Goal: Information Seeking & Learning: Learn about a topic

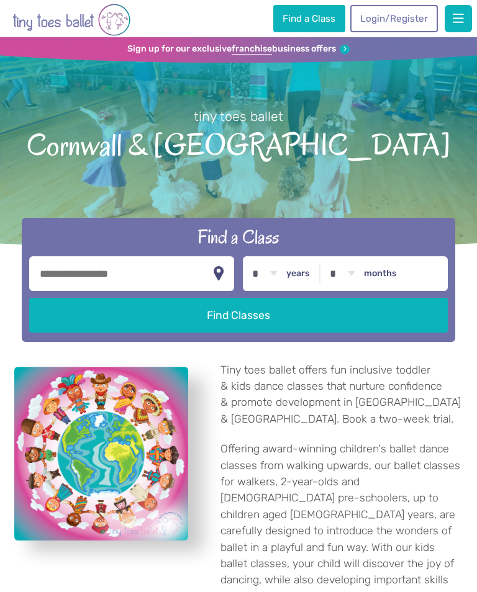
click at [160, 276] on input "text" at bounding box center [131, 273] width 205 height 35
type input "**********"
click at [241, 326] on button "Find Classes" at bounding box center [238, 315] width 418 height 35
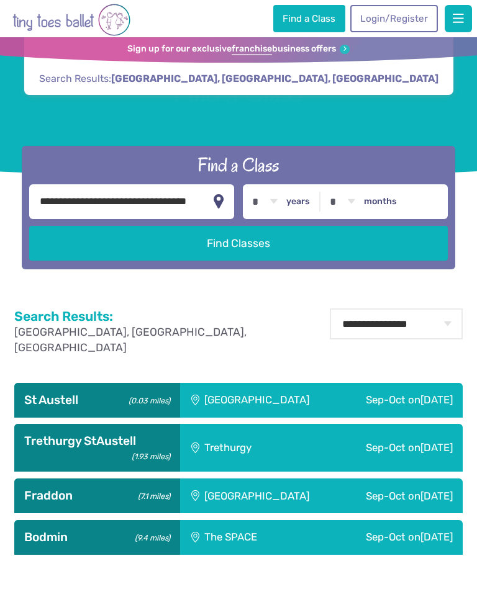
click at [248, 397] on div "[GEOGRAPHIC_DATA]" at bounding box center [260, 400] width 160 height 35
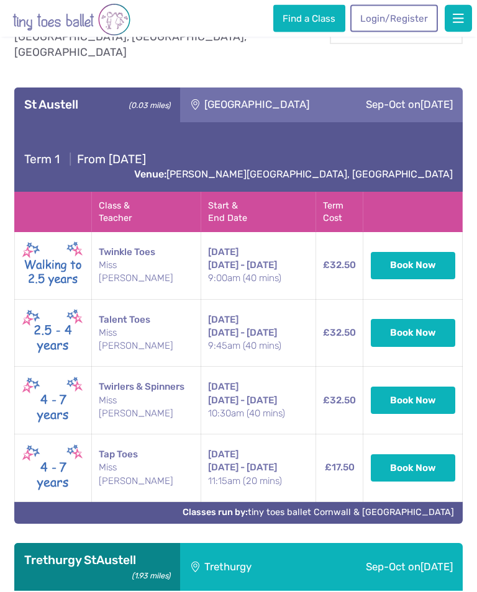
scroll to position [295, 0]
click at [233, 551] on div "Trethurgy" at bounding box center [241, 567] width 122 height 48
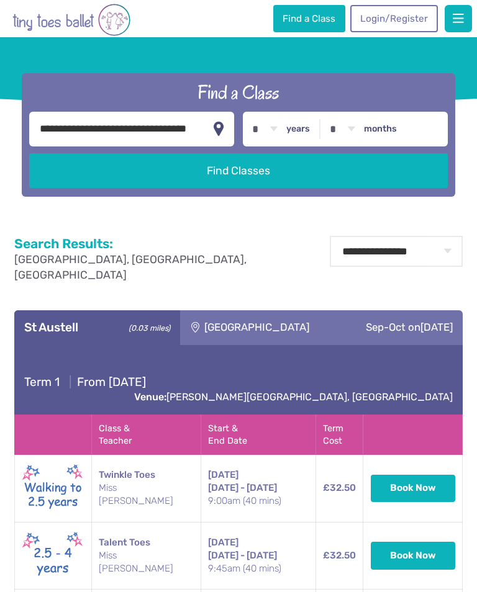
scroll to position [0, 0]
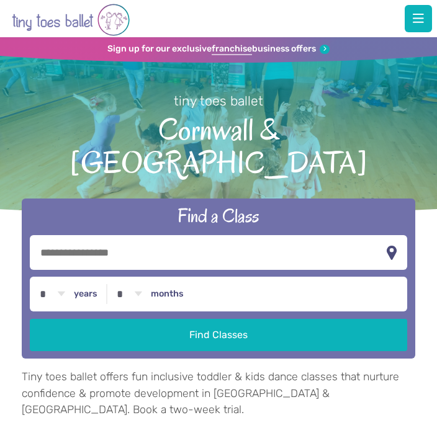
click at [57, 235] on input "text" at bounding box center [218, 252] width 377 height 35
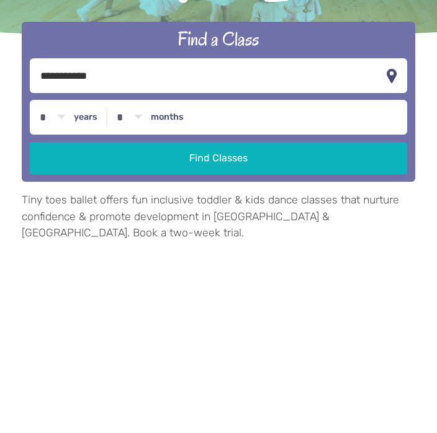
type input "**********"
click at [223, 319] on button "Find Classes" at bounding box center [218, 335] width 377 height 32
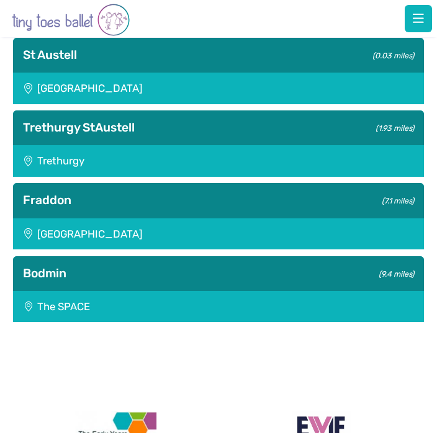
scroll to position [356, 0]
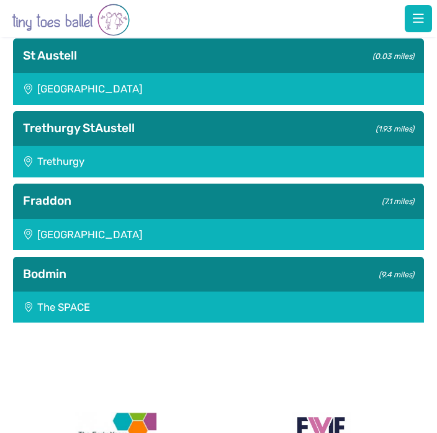
click at [120, 220] on div "[GEOGRAPHIC_DATA]" at bounding box center [218, 234] width 411 height 31
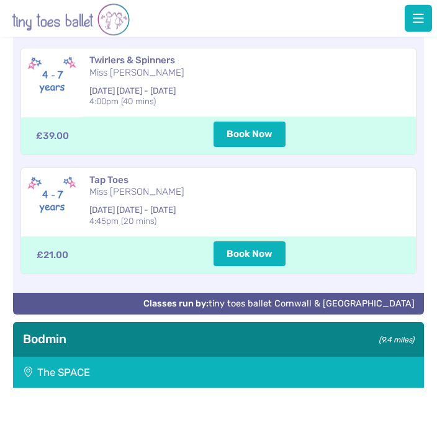
scroll to position [876, 0]
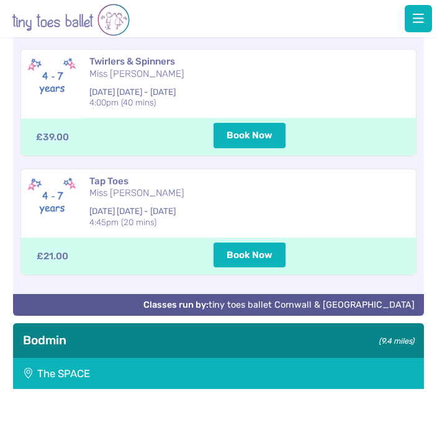
click at [176, 331] on div "Bodmin (9.4 miles)" at bounding box center [218, 340] width 411 height 35
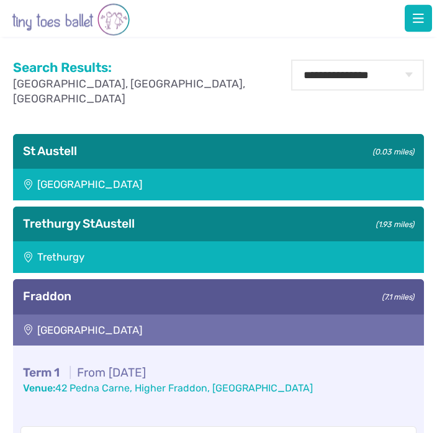
scroll to position [255, 0]
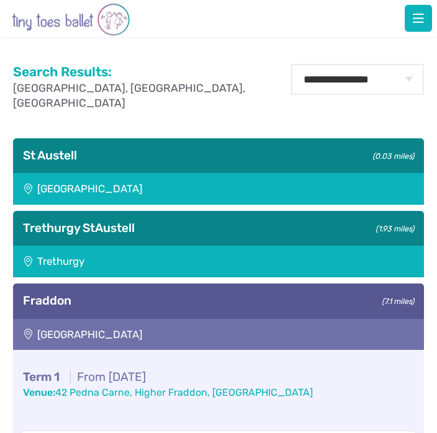
click at [212, 247] on div "Trethurgy" at bounding box center [218, 261] width 411 height 31
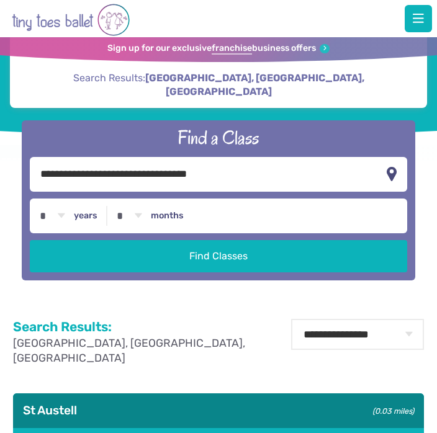
scroll to position [0, 0]
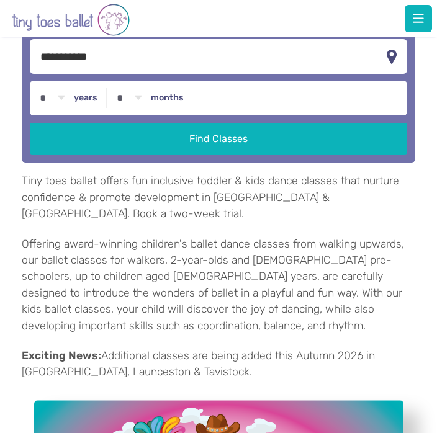
scroll to position [196, 0]
